Goal: Navigation & Orientation: Go to known website

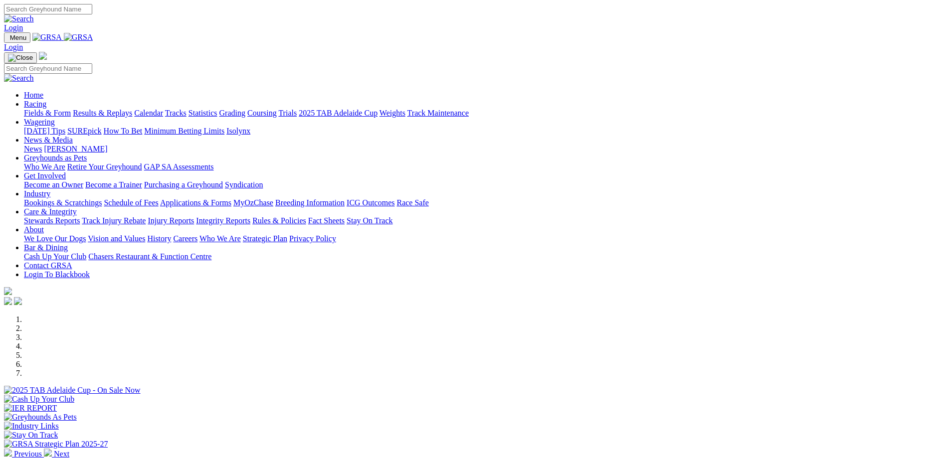
click at [93, 34] on img at bounding box center [78, 37] width 29 height 9
